Goal: Task Accomplishment & Management: Use online tool/utility

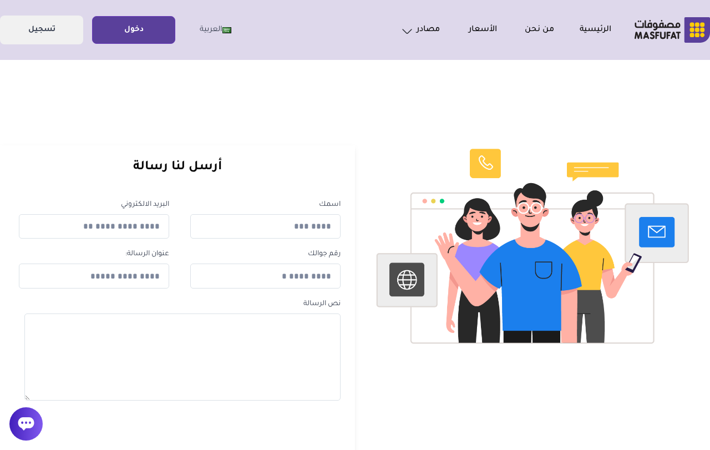
scroll to position [3, 0]
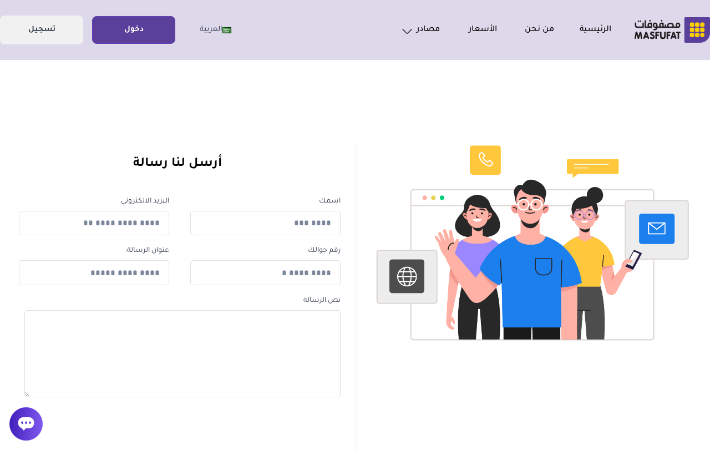
click at [144, 42] on link "دخول" at bounding box center [134, 30] width 82 height 25
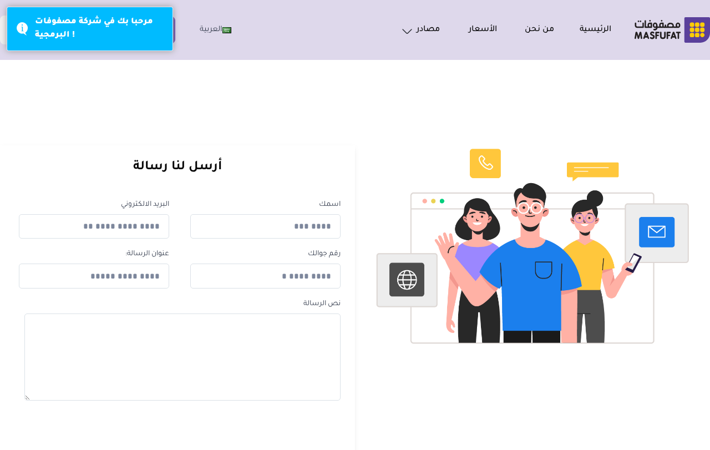
scroll to position [3, 0]
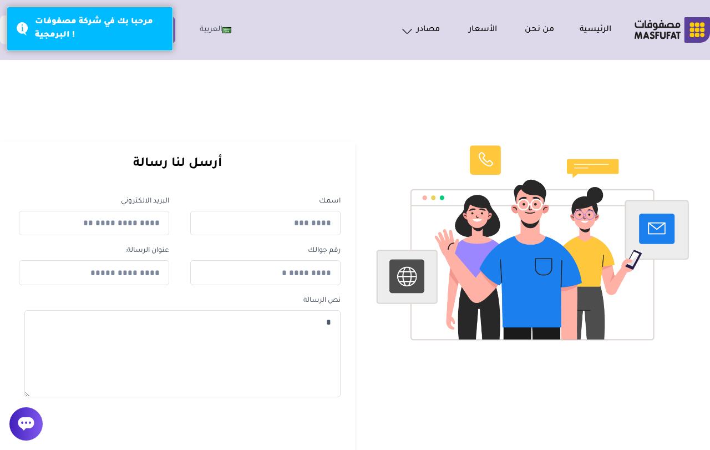
type textarea "*"
click at [236, 113] on h1 "اتصل بنا" at bounding box center [399, 111] width 787 height 17
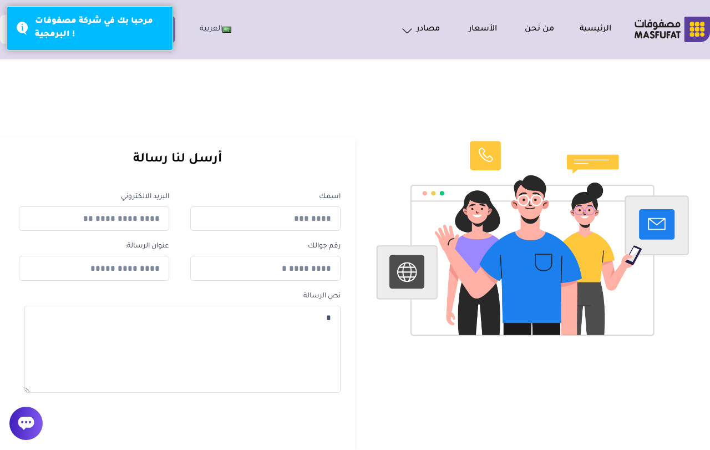
scroll to position [7, 0]
click at [172, 36] on div "مرحبا بك في شركة مصفوفات البرمجية !" at bounding box center [90, 29] width 166 height 44
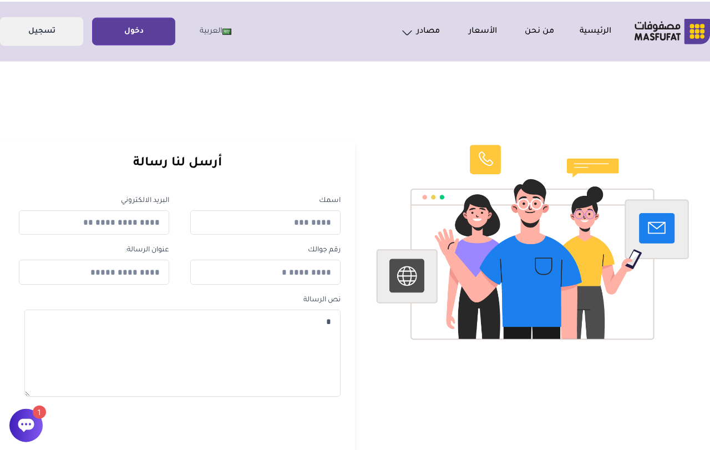
scroll to position [4, 0]
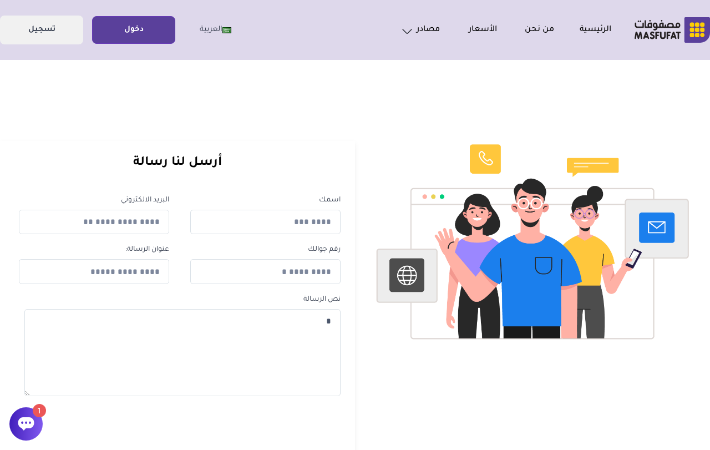
click at [151, 37] on link "دخول" at bounding box center [134, 30] width 82 height 25
click at [24, 418] on icon at bounding box center [26, 423] width 16 height 13
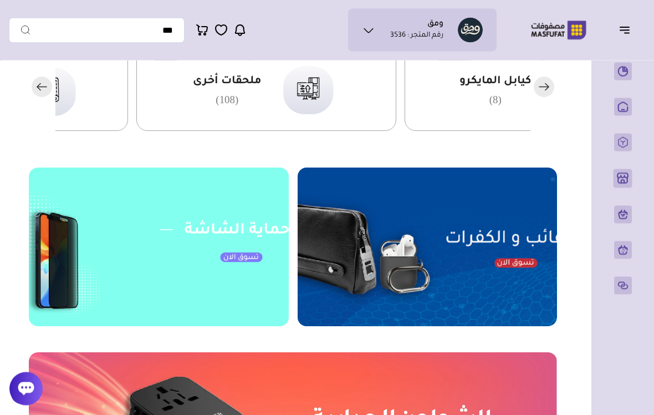
scroll to position [323, 0]
click at [396, 103] on div "كيابل المايكرو (8)" at bounding box center [266, 90] width 260 height 82
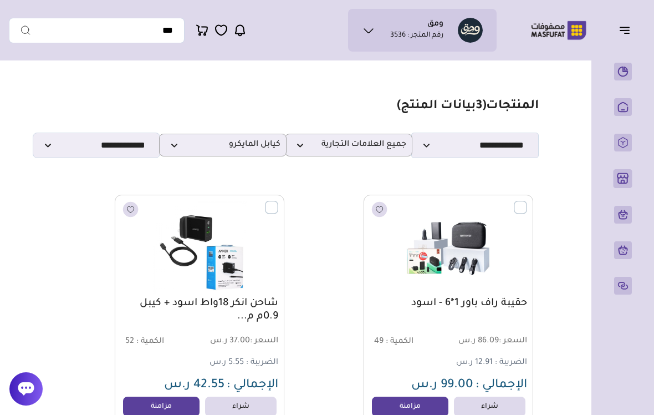
scroll to position [8, 0]
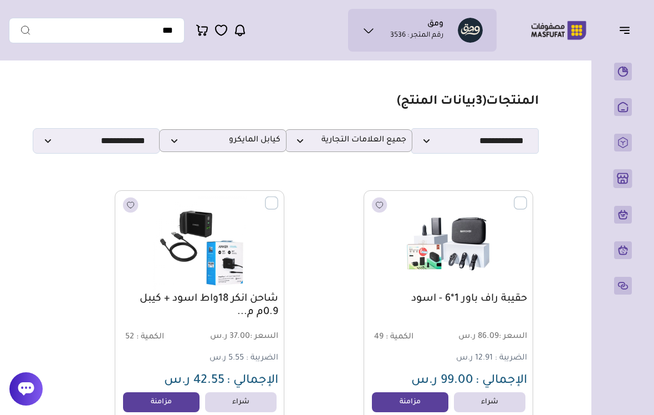
click at [421, 400] on link "مزامنة" at bounding box center [410, 402] width 77 height 20
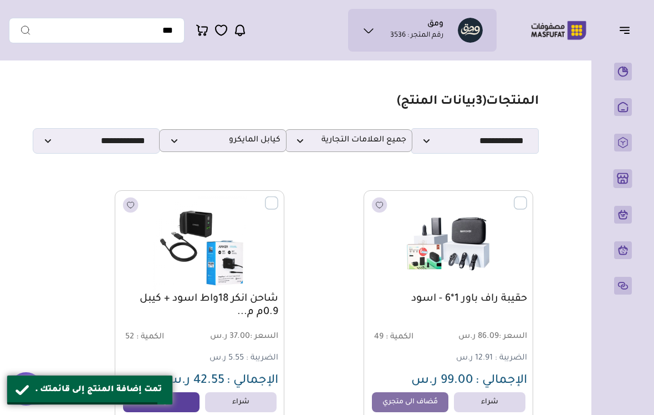
click at [624, 30] on icon "button" at bounding box center [624, 29] width 13 height 13
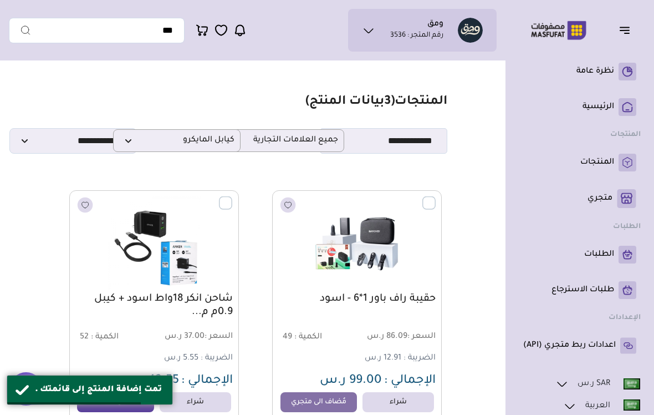
click at [617, 200] on icon at bounding box center [626, 198] width 19 height 19
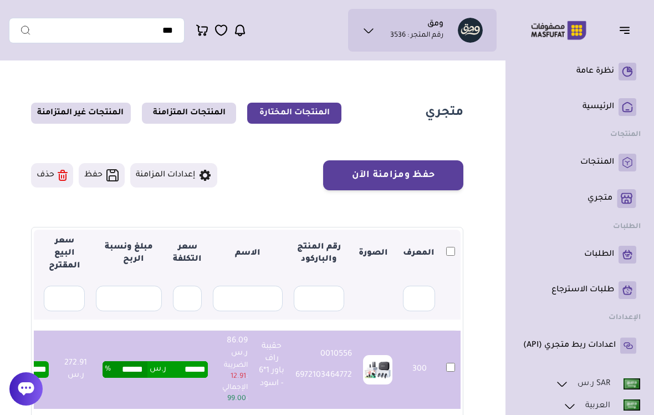
click at [427, 178] on button "حفظ ومزامنة الآن" at bounding box center [393, 175] width 140 height 30
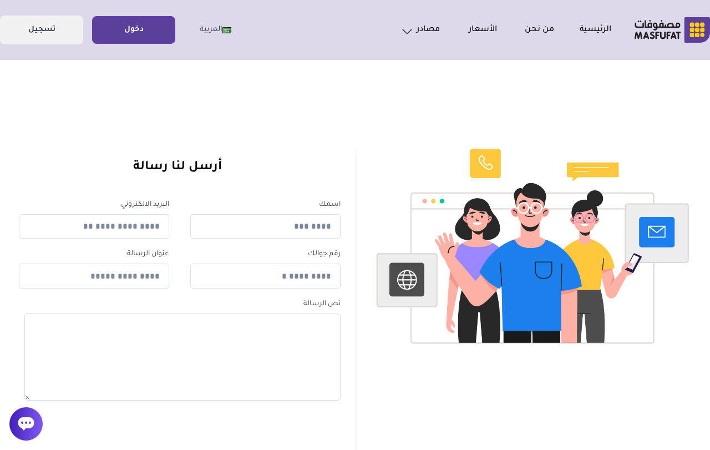
scroll to position [3, 0]
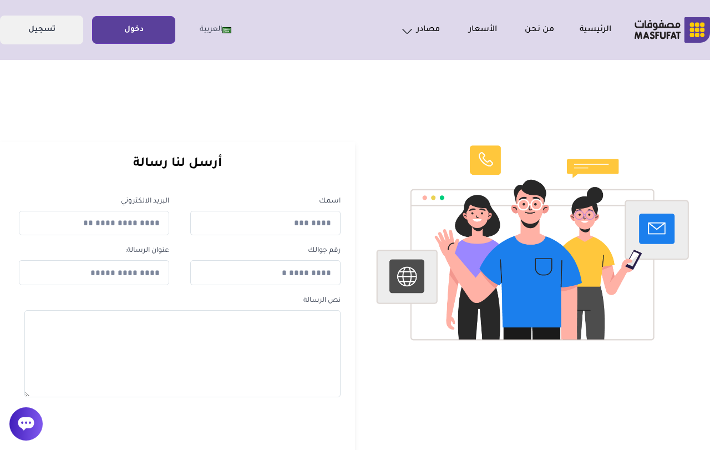
click at [139, 26] on link "دخول" at bounding box center [134, 30] width 82 height 25
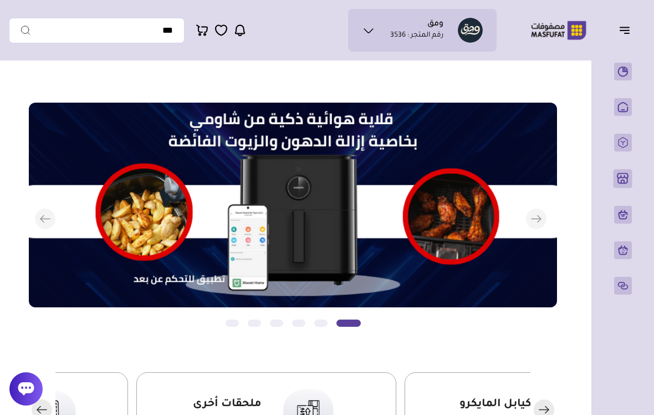
click at [616, 34] on button "button" at bounding box center [628, 29] width 34 height 21
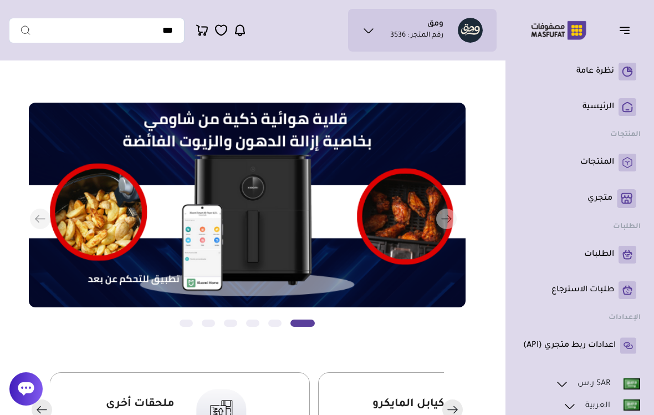
click at [617, 197] on link "متجري ( 0 )" at bounding box center [579, 198] width 113 height 19
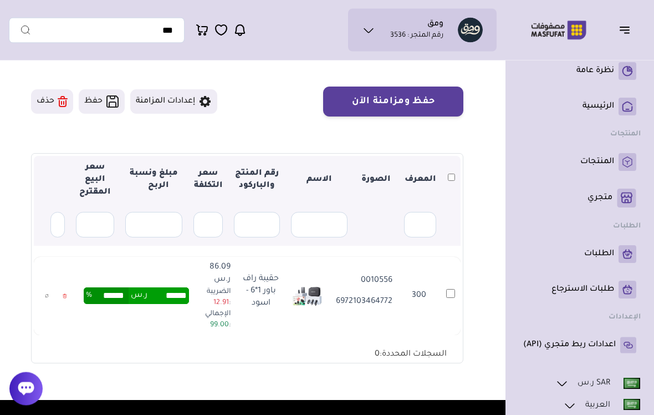
scroll to position [77, 0]
